Goal: Information Seeking & Learning: Find contact information

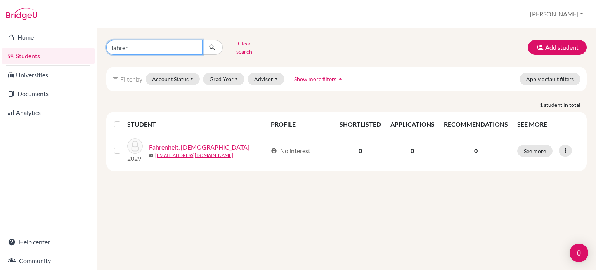
click at [143, 44] on input "fahren" at bounding box center [154, 47] width 96 height 15
type input "[PERSON_NAME]"
click button "submit" at bounding box center [212, 47] width 21 height 15
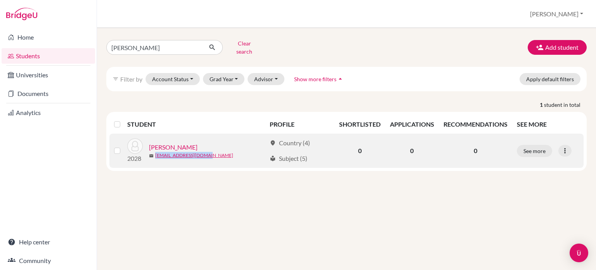
drag, startPoint x: 208, startPoint y: 152, endPoint x: 155, endPoint y: 153, distance: 53.2
click at [155, 153] on div "2028 [PERSON_NAME] Manaor mail [EMAIL_ADDRESS][DOMAIN_NAME]" at bounding box center [193, 150] width 145 height 25
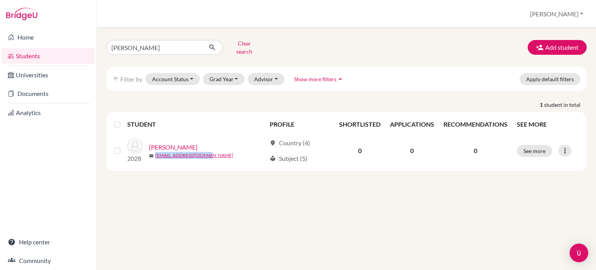
copy link "[EMAIL_ADDRESS][DOMAIN_NAME]"
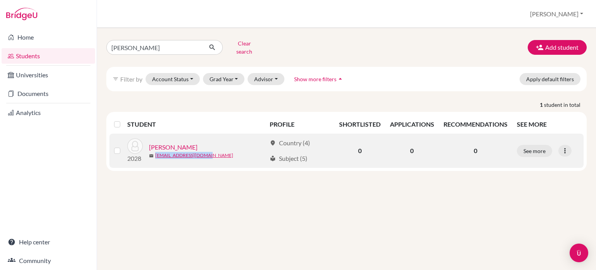
click at [197, 142] on link "[PERSON_NAME]" at bounding box center [173, 146] width 48 height 9
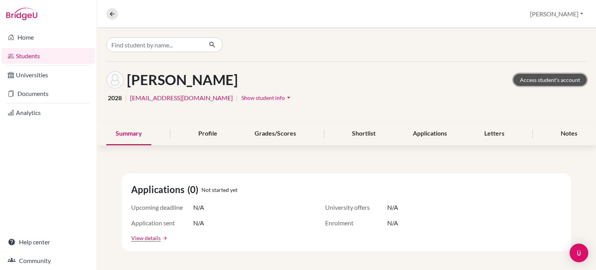
click at [528, 79] on link "Access student's account" at bounding box center [549, 80] width 73 height 12
